Goal: Communication & Community: Answer question/provide support

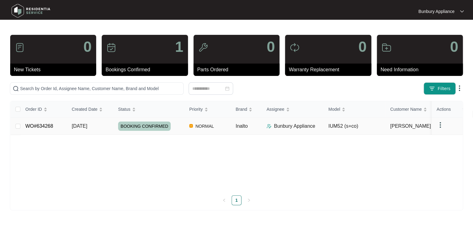
click at [49, 127] on link "WO#634268" at bounding box center [39, 126] width 28 height 5
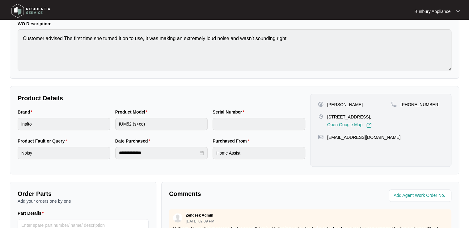
scroll to position [7, 0]
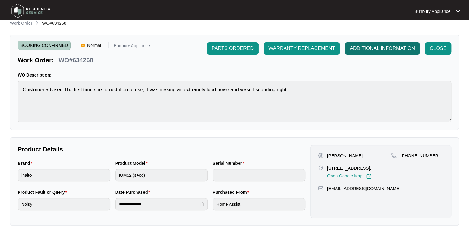
click at [386, 46] on span "ADDITIONAL INFORMATION" at bounding box center [382, 48] width 65 height 7
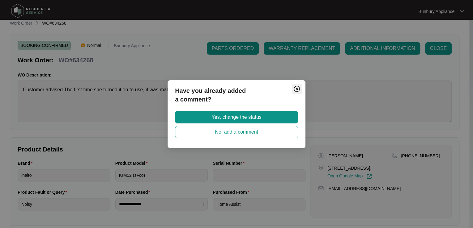
click at [297, 88] on img "Close" at bounding box center [296, 88] width 7 height 7
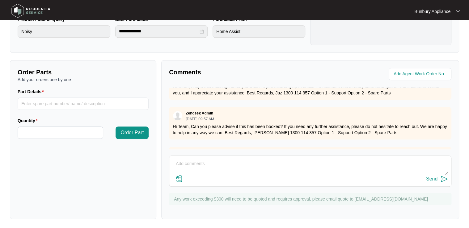
scroll to position [48, 0]
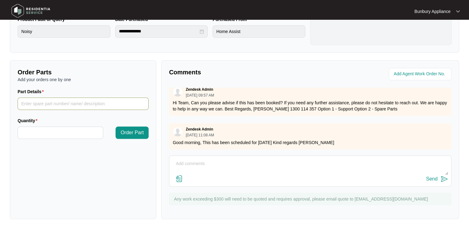
click at [83, 103] on input "Part Details" at bounding box center [83, 104] width 131 height 12
type input "fan"
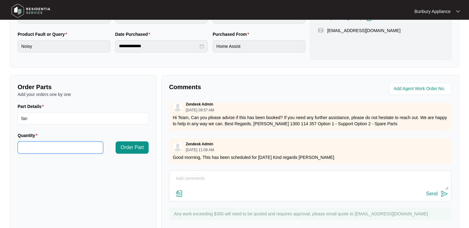
scroll to position [181, 0]
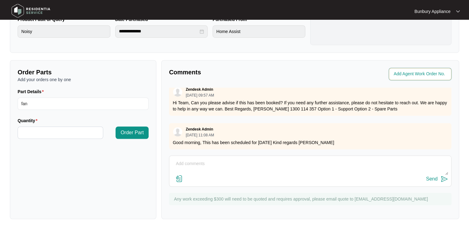
type input "*"
click at [428, 75] on input "string" at bounding box center [421, 73] width 54 height 7
type input "JN16654"
click at [210, 163] on textarea at bounding box center [310, 167] width 276 height 16
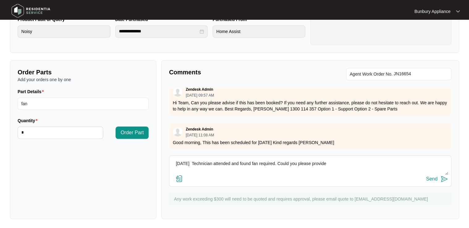
drag, startPoint x: 208, startPoint y: 163, endPoint x: 291, endPoint y: 178, distance: 84.8
click at [306, 179] on div "Send" at bounding box center [310, 179] width 276 height 8
drag, startPoint x: 212, startPoint y: 161, endPoint x: 193, endPoint y: 158, distance: 19.2
click at [193, 158] on div "[DATE] Technician attended and found fan required. Could you please provide Send" at bounding box center [310, 171] width 283 height 31
drag, startPoint x: 201, startPoint y: 163, endPoint x: 251, endPoint y: 169, distance: 50.8
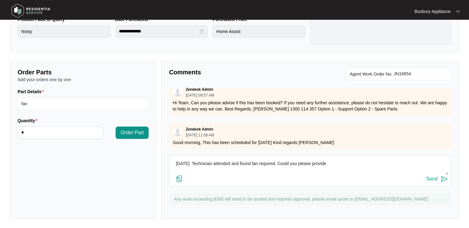
click at [251, 169] on textarea "[DATE] Technician attended and found fan required. Could you please provide" at bounding box center [310, 167] width 276 height 16
click at [255, 167] on textarea "[DATE] Technician attended and found fan required. Could you please provide" at bounding box center [310, 167] width 276 height 16
click at [347, 163] on textarea "[DATE] - Technician attended and found fan required. Could you please provide" at bounding box center [310, 167] width 276 height 16
type textarea "[DATE] - Technician attended and found fan required. Could you please provide e…"
click at [435, 178] on div "Send" at bounding box center [431, 180] width 11 height 6
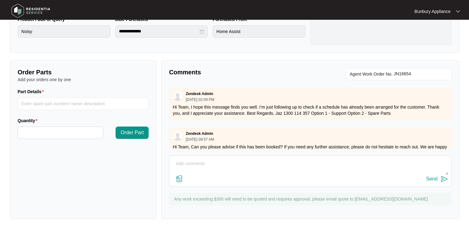
scroll to position [88, 0]
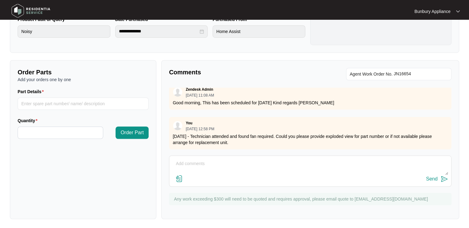
click at [350, 126] on div "You [DATE] 12:58 PM" at bounding box center [310, 126] width 275 height 10
click at [332, 165] on textarea at bounding box center [310, 167] width 276 height 16
type textarea "15.9.25 My apologies it is the fan unit required."
click at [444, 178] on img at bounding box center [444, 179] width 7 height 7
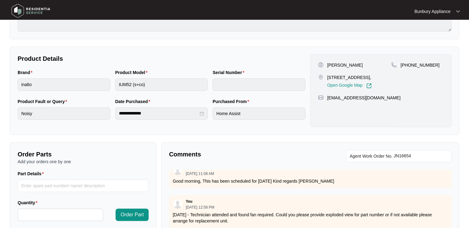
scroll to position [0, 0]
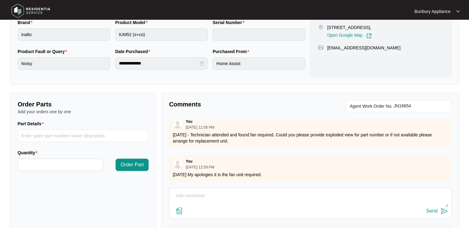
scroll to position [181, 0]
